Goal: Task Accomplishment & Management: Use online tool/utility

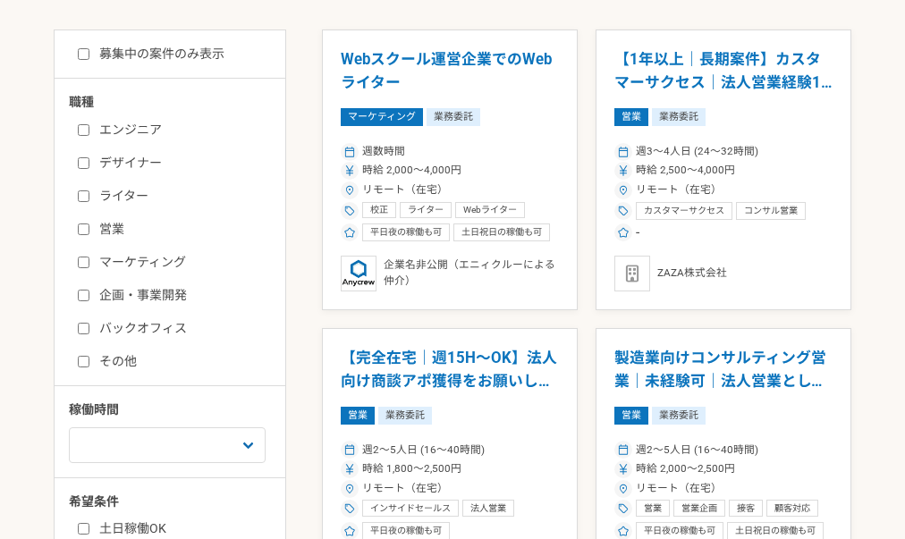
scroll to position [486, 0]
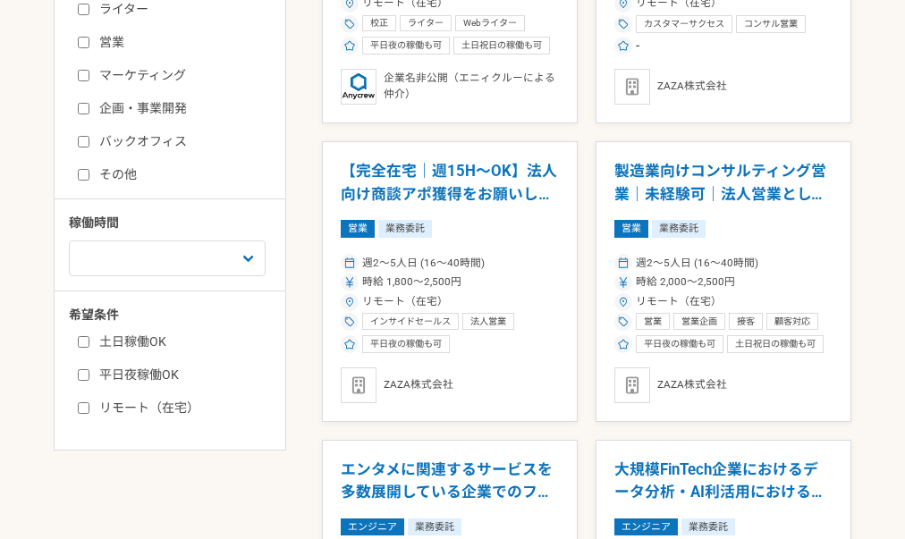
click at [174, 413] on label "リモート（在宅）" at bounding box center [181, 408] width 206 height 19
click at [89, 413] on input "リモート（在宅）" at bounding box center [84, 408] width 12 height 12
checkbox input "true"
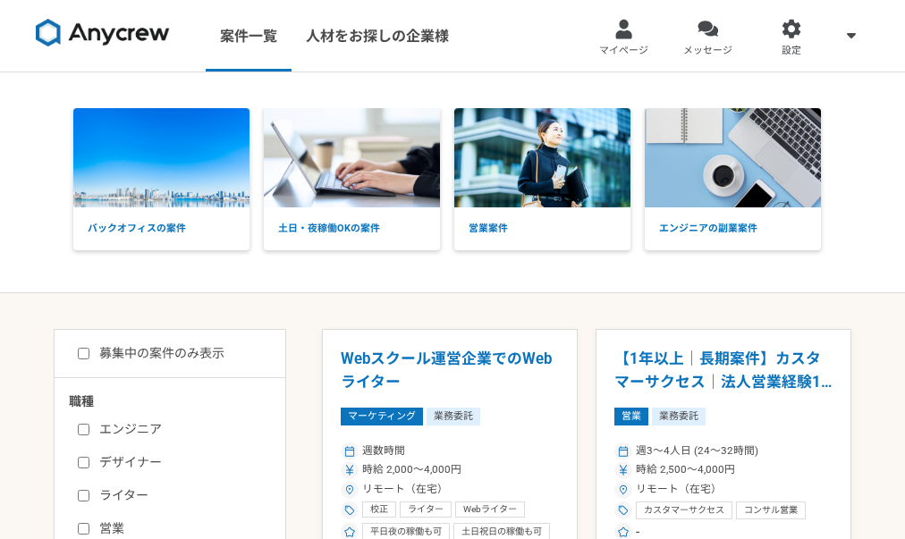
scroll to position [212, 0]
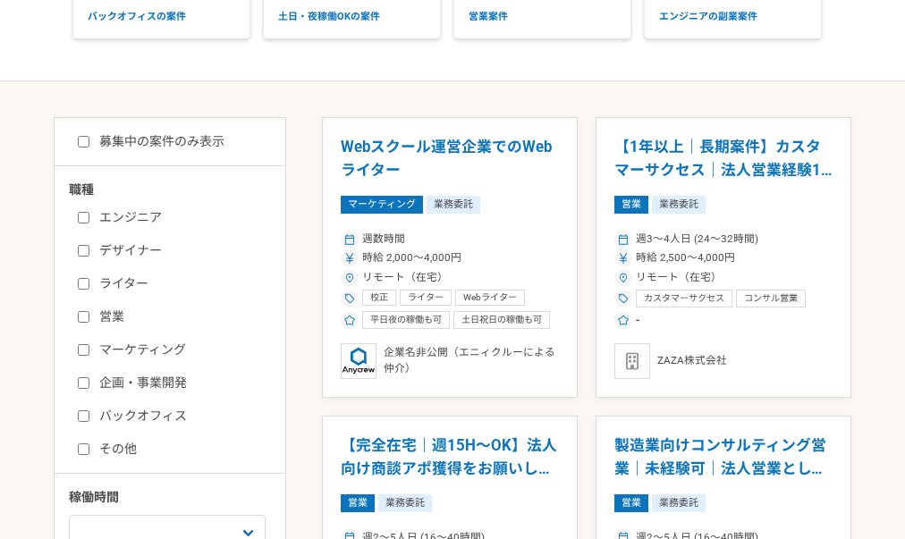
click at [180, 129] on div "募集中の案件のみ表示 職種 エンジニア デザイナー ライター 営業 マーケティング 企画・事業開発 バックオフィス その他 稼働時間 週1人日（8時間）以下 …" at bounding box center [170, 421] width 233 height 608
click at [183, 135] on label "募集中の案件のみ表示" at bounding box center [151, 141] width 147 height 19
click at [89, 136] on input "募集中の案件のみ表示" at bounding box center [84, 142] width 12 height 12
checkbox input "true"
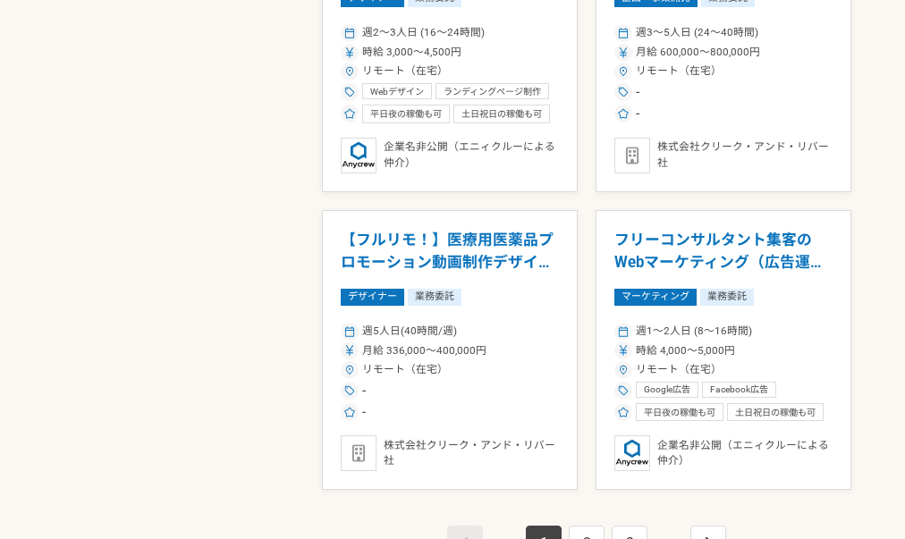
scroll to position [3063, 0]
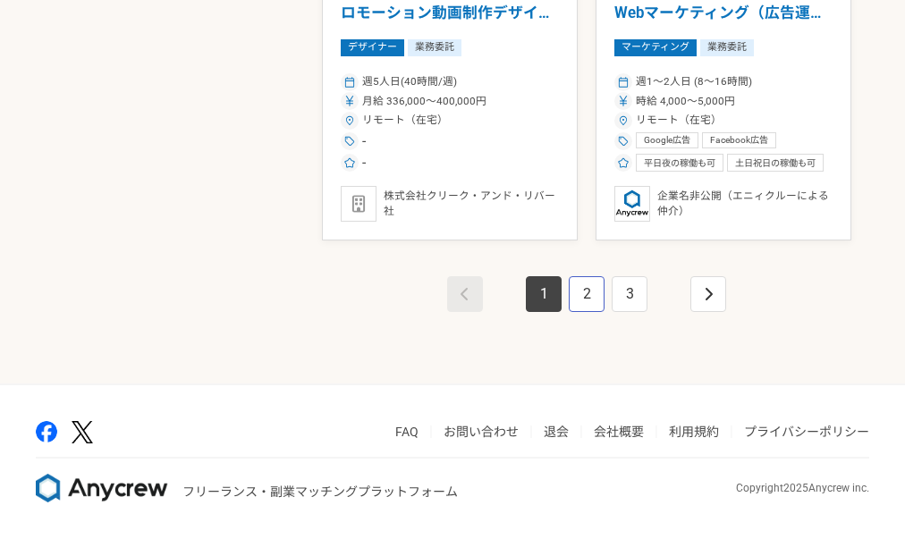
click at [596, 291] on link "2" at bounding box center [587, 294] width 36 height 36
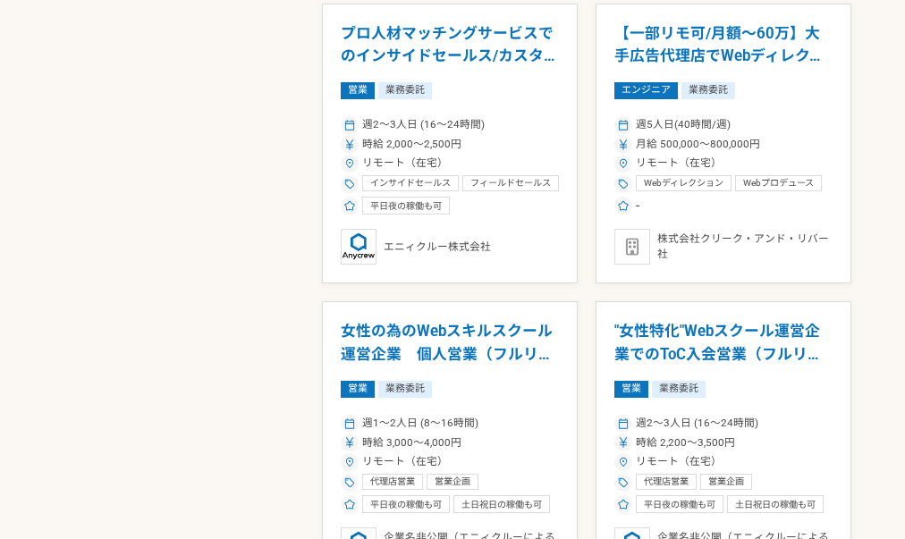
scroll to position [1315, 0]
